Goal: Browse casually

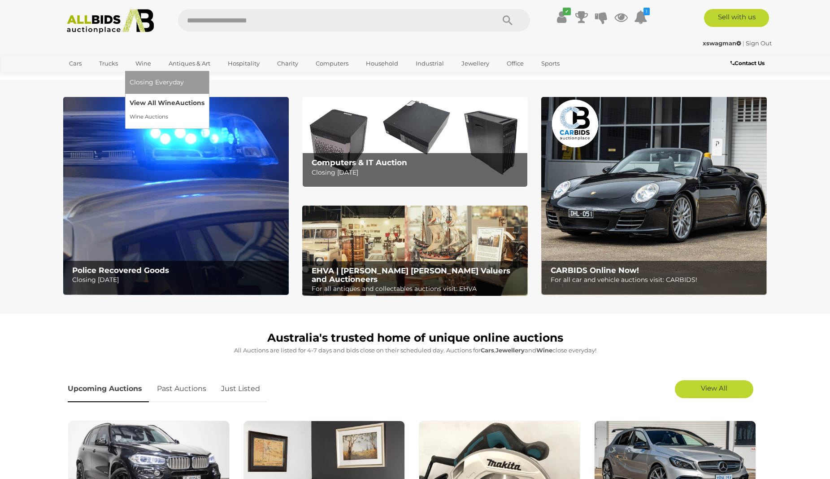
click at [145, 101] on link "View All Wine Auctions" at bounding box center [167, 103] width 75 height 14
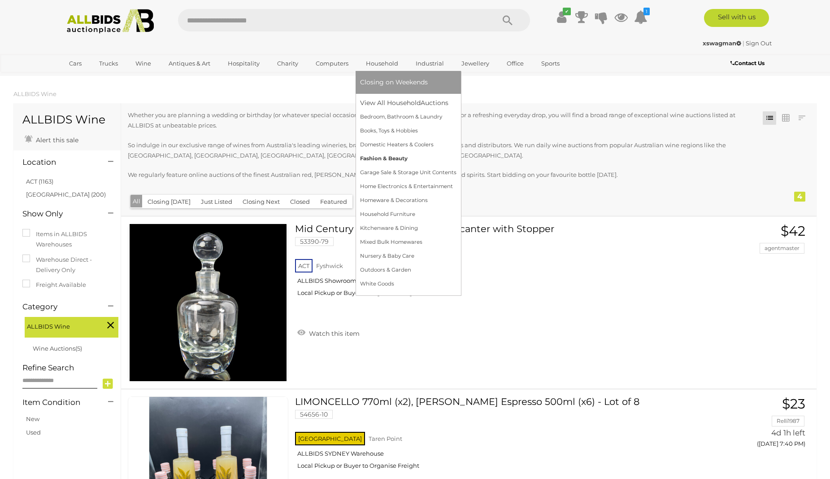
click at [379, 155] on link "Fashion & Beauty" at bounding box center [408, 159] width 96 height 14
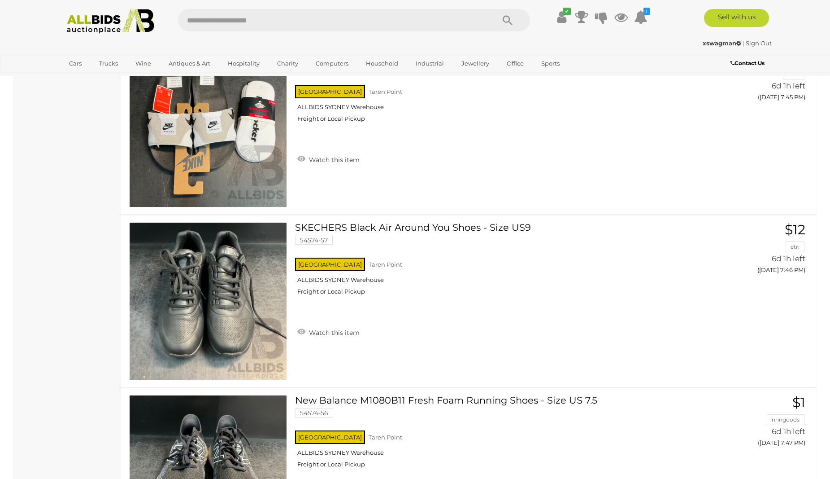
scroll to position [2727, 0]
